Goal: Task Accomplishment & Management: Complete application form

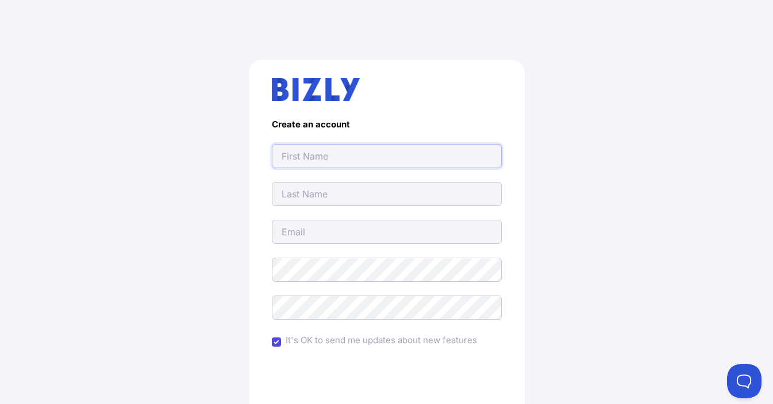
click at [321, 156] on input "text" at bounding box center [387, 156] width 230 height 24
type input "[EMAIL_ADDRESS][DOMAIN_NAME]"
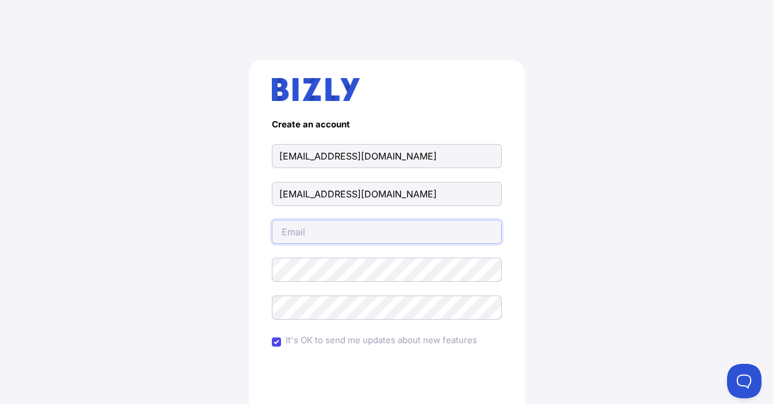
type input "sydneygardeningnlandscapeing@gmail.com"
drag, startPoint x: 88, startPoint y: 149, endPoint x: 400, endPoint y: 175, distance: 312.4
click at [90, 149] on div "Create an account sydneygardeningnlandscapeing@gmail.com sydneygardeningnlandsc…" at bounding box center [386, 283] width 727 height 502
drag, startPoint x: 483, startPoint y: 159, endPoint x: 163, endPoint y: 159, distance: 320.0
click at [163, 159] on div "Create an account sydneygardeningnlandscapeing@gmail.com sydneygardeningnlandsc…" at bounding box center [386, 283] width 727 height 502
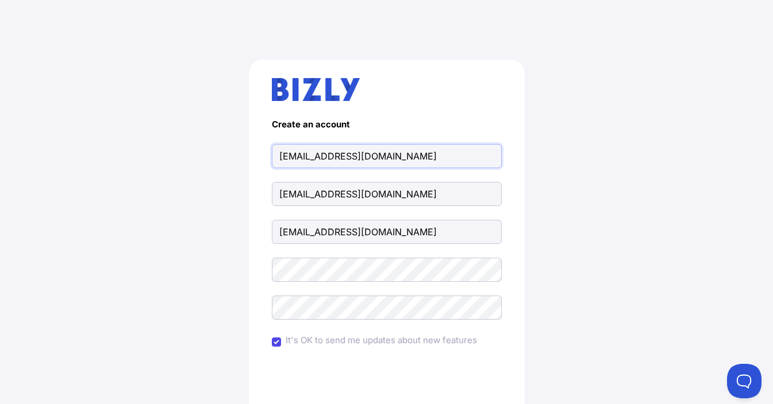
paste input "AAA Able Abaca Gardening & landscaping"
type input "AAA Able Abaca Gardening & landscaping"
click at [128, 194] on div "Create an account AAA Able Abaca Gardening & landscaping sydneygardeningnlandsc…" at bounding box center [386, 283] width 727 height 502
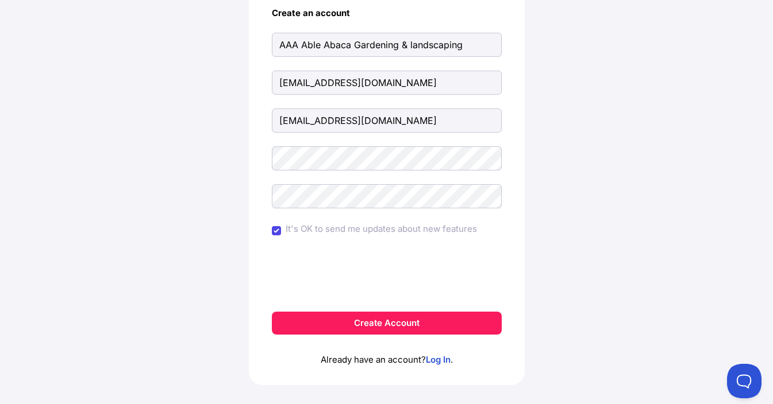
scroll to position [115, 0]
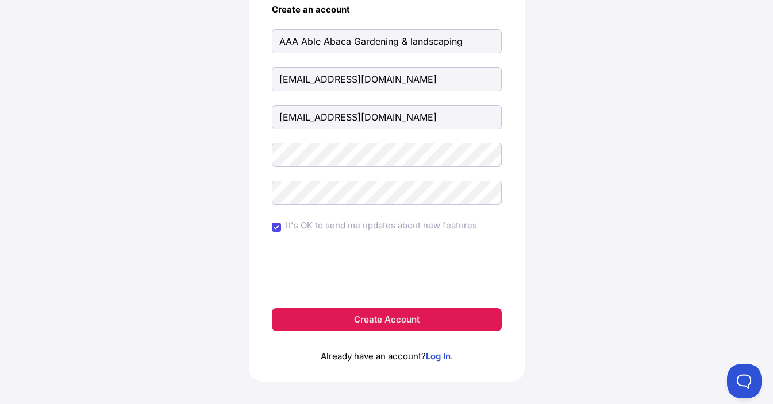
click at [356, 317] on button "Create Account" at bounding box center [387, 319] width 230 height 23
